Goal: Task Accomplishment & Management: Complete application form

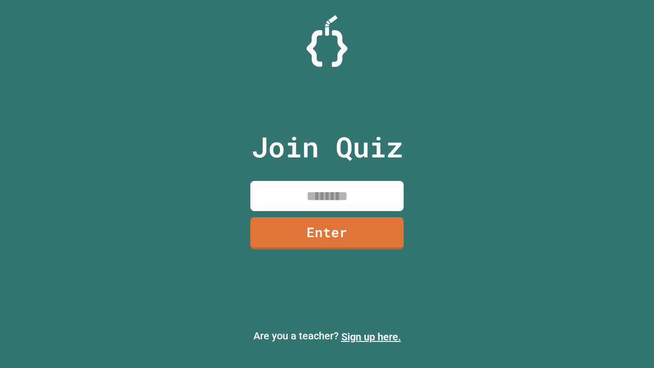
click at [371, 336] on link "Sign up here." at bounding box center [371, 336] width 60 height 12
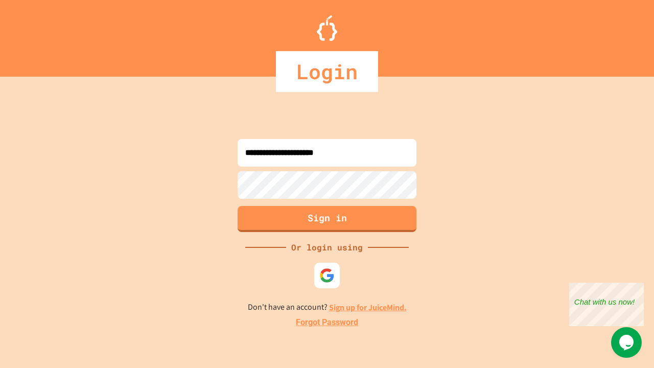
type input "**********"
